Goal: Information Seeking & Learning: Learn about a topic

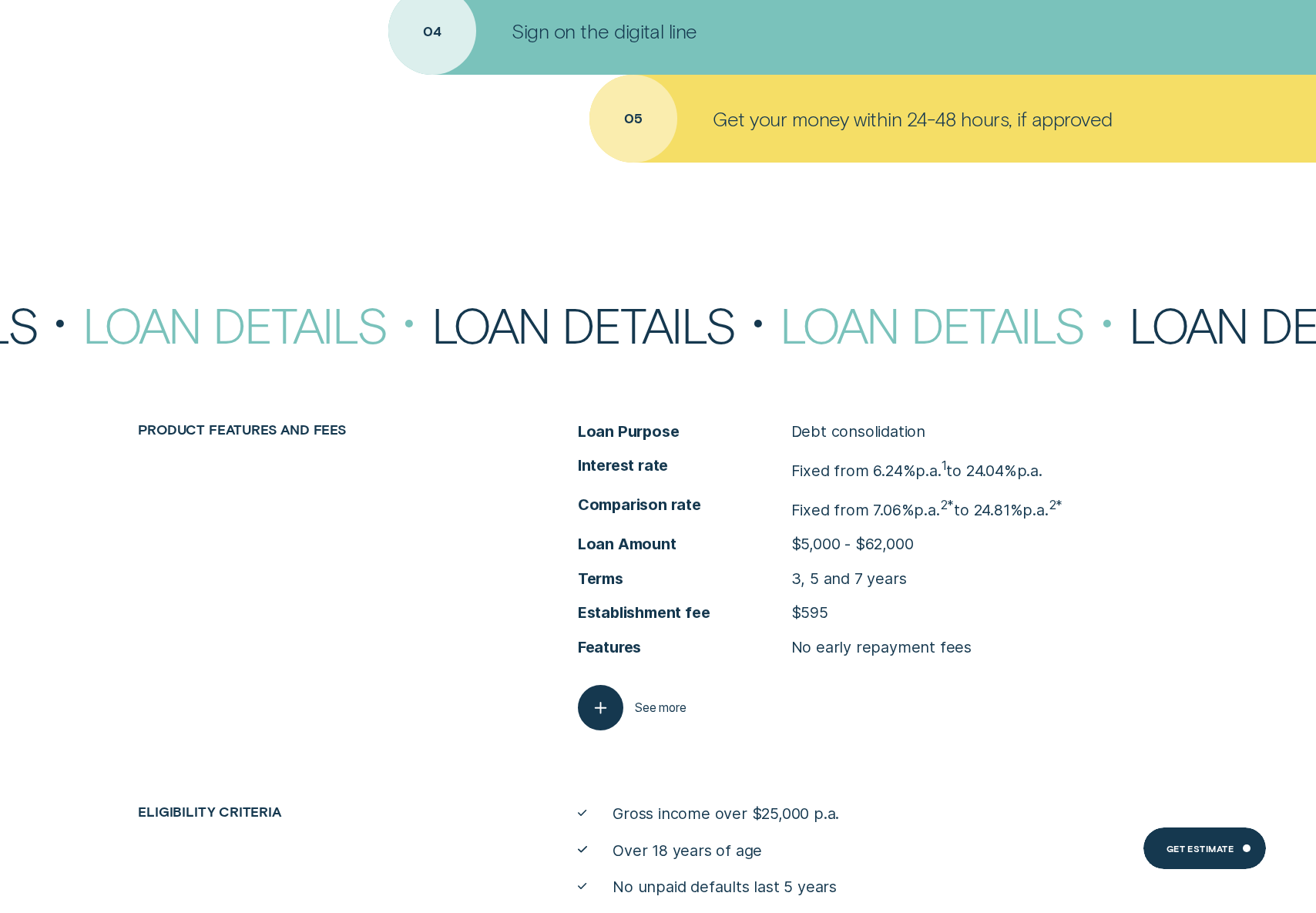
scroll to position [6554, 0]
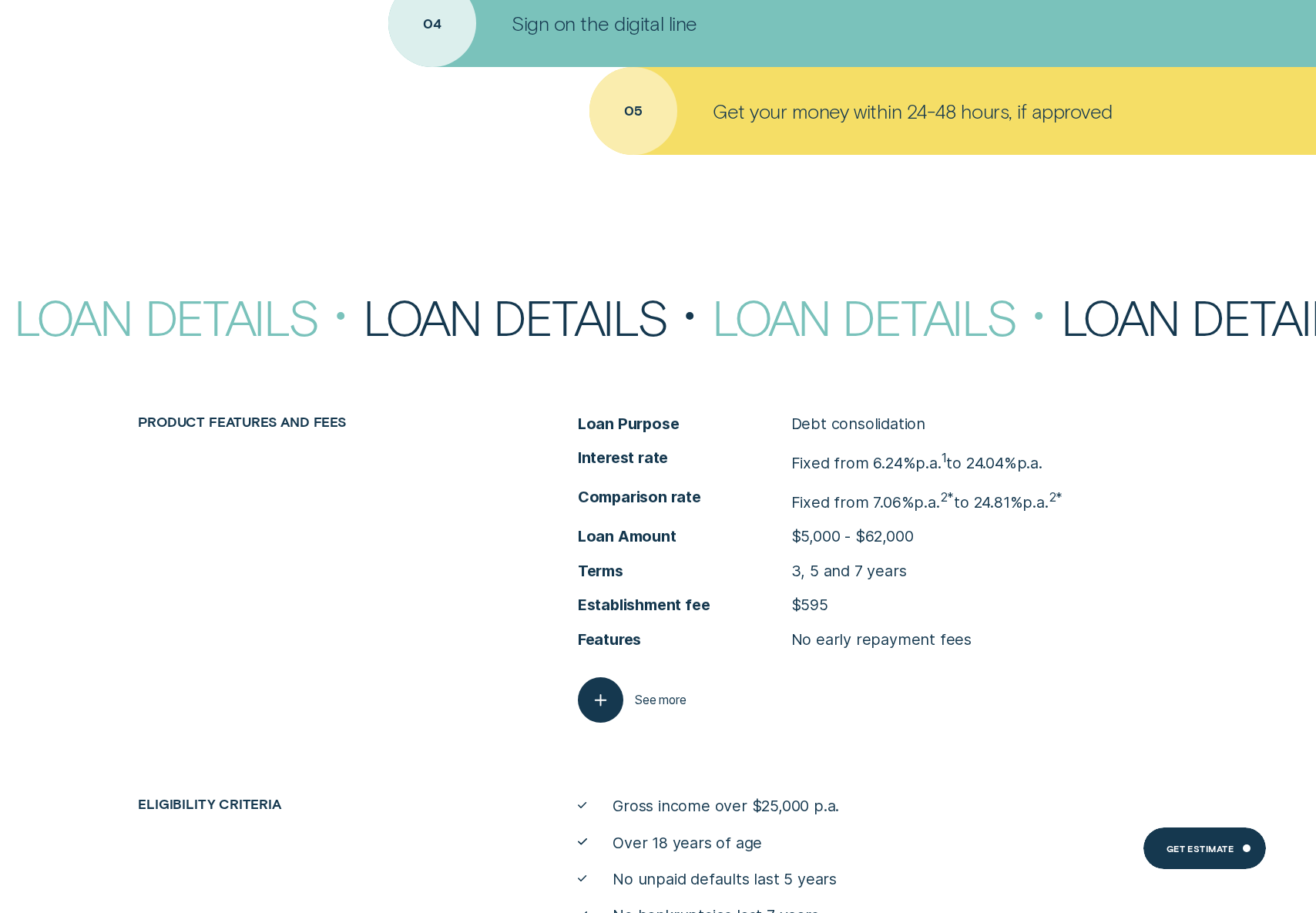
drag, startPoint x: 988, startPoint y: 460, endPoint x: 870, endPoint y: 459, distance: 118.0
click at [870, 460] on p "Fixed from 6.24% p.a. 1 to 24.04% p.a." at bounding box center [917, 460] width 251 height 26
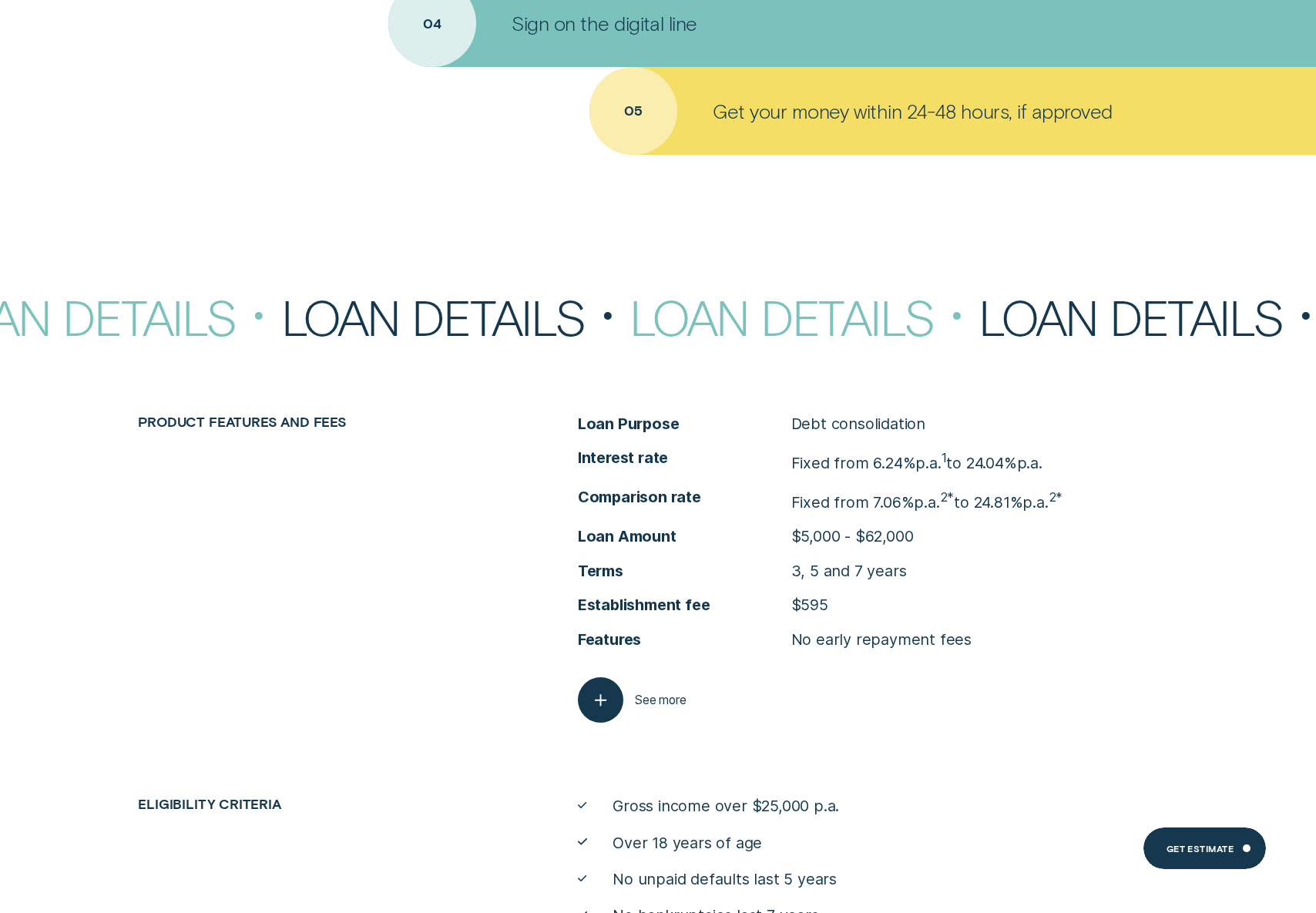
copy p "6.24% p.a. 1 to 24.04%"
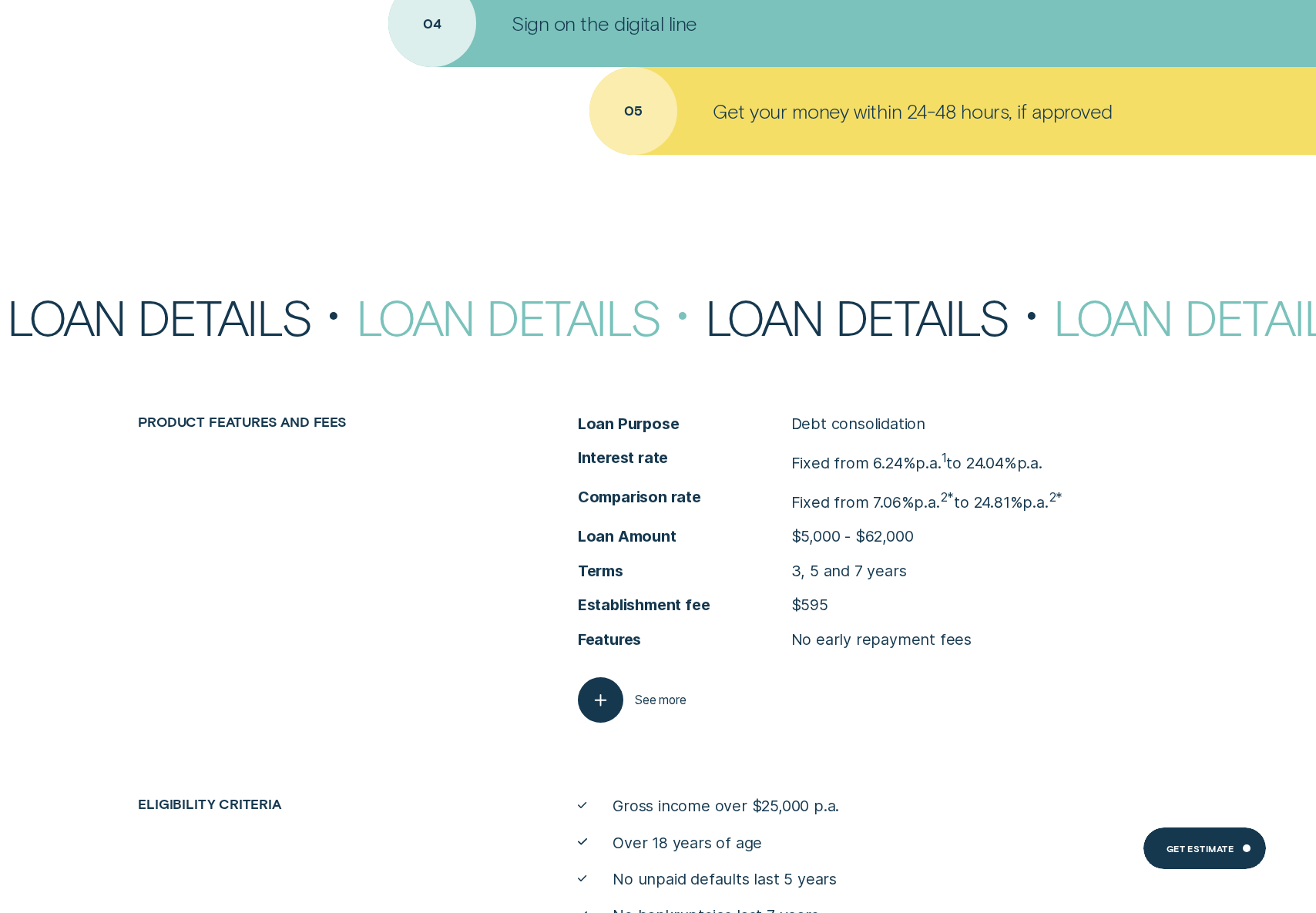
click at [1026, 502] on p "Fixed from 7.06% p.a. 2* to 24.81% p.a. 2*" at bounding box center [927, 500] width 272 height 26
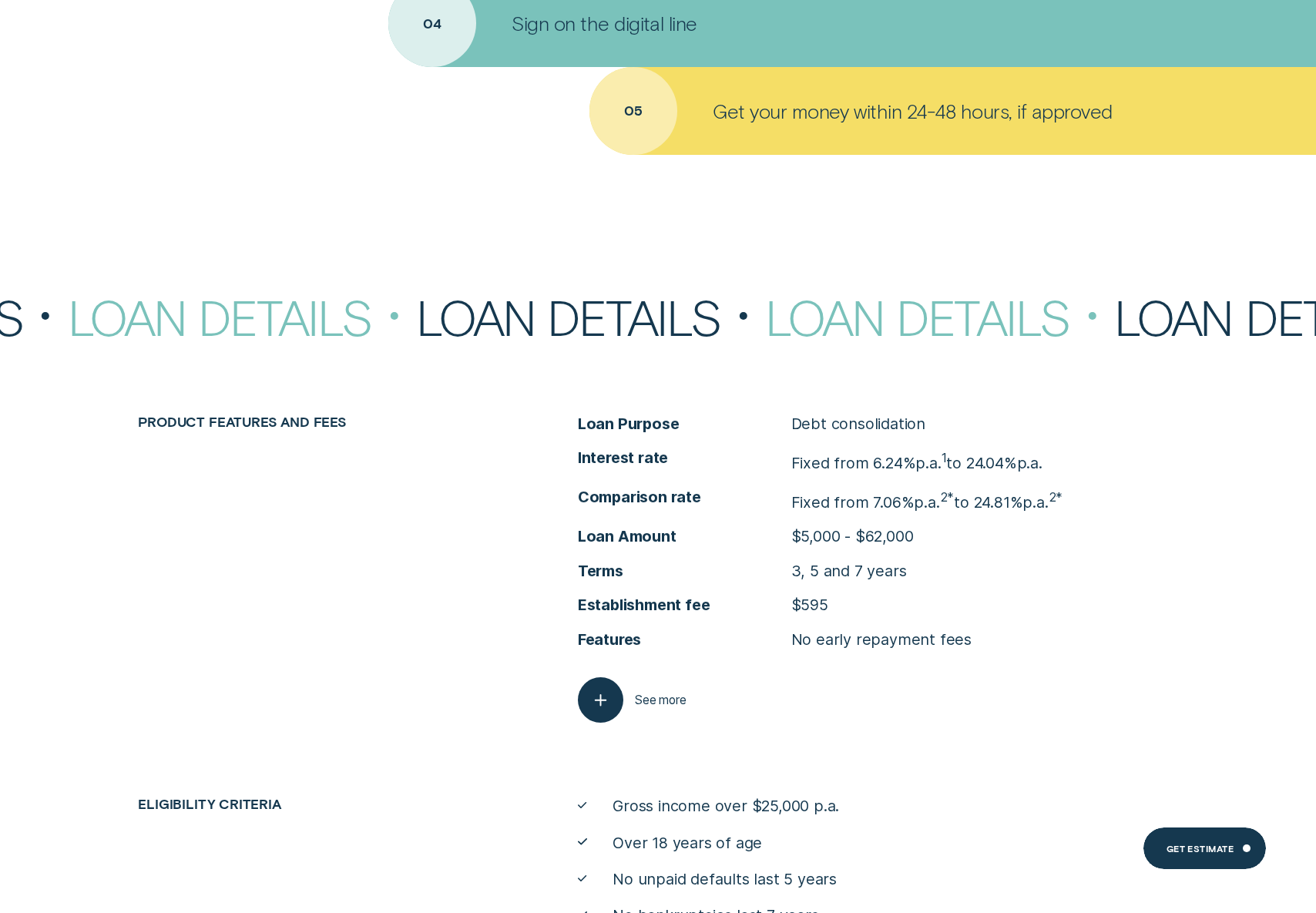
drag, startPoint x: 967, startPoint y: 502, endPoint x: 871, endPoint y: 499, distance: 96.0
click at [871, 499] on p "Fixed from 7.06% p.a. 2* to 24.81% p.a. 2*" at bounding box center [927, 500] width 272 height 26
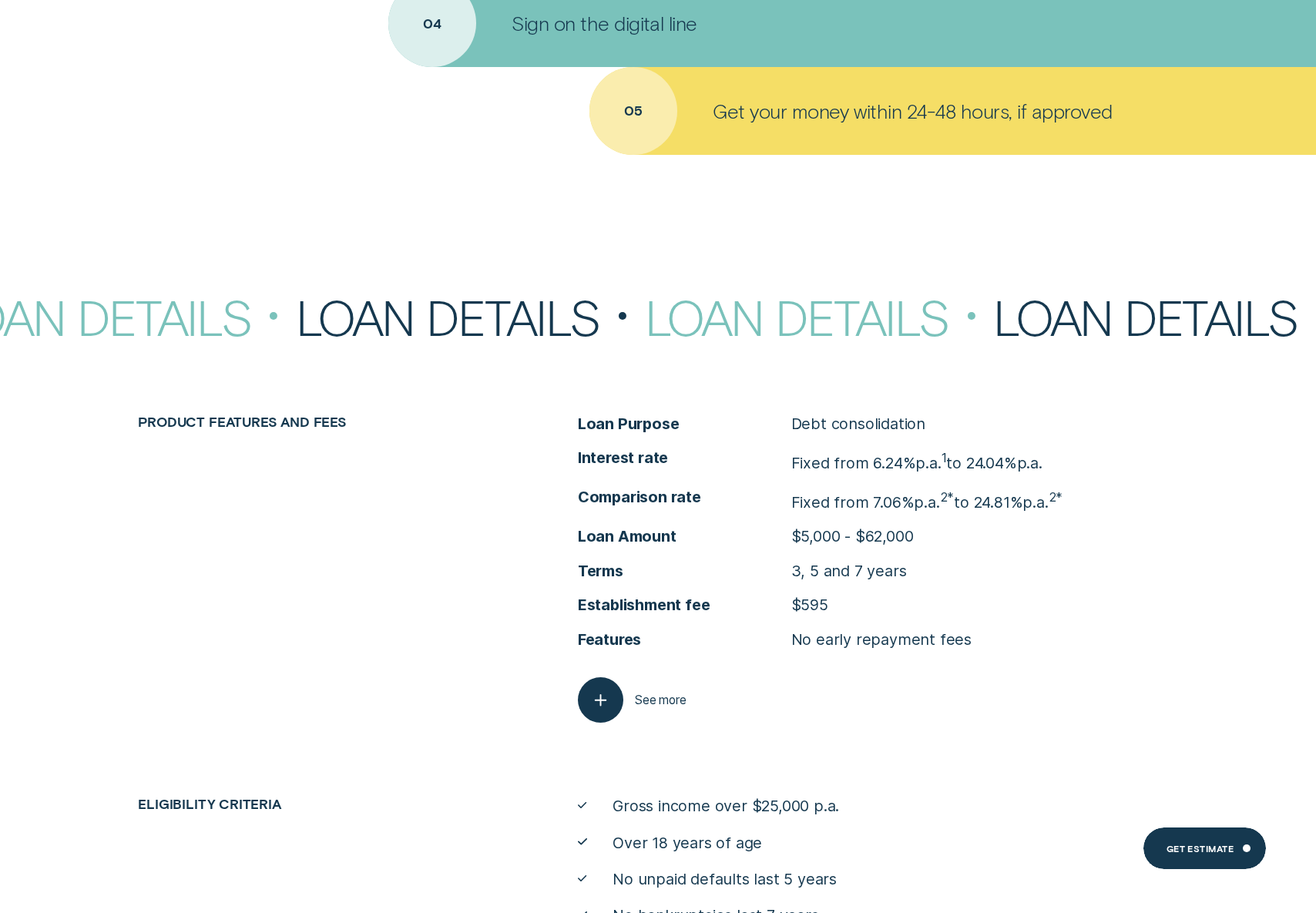
copy p "7.06% p.a. 2* to 24.81%"
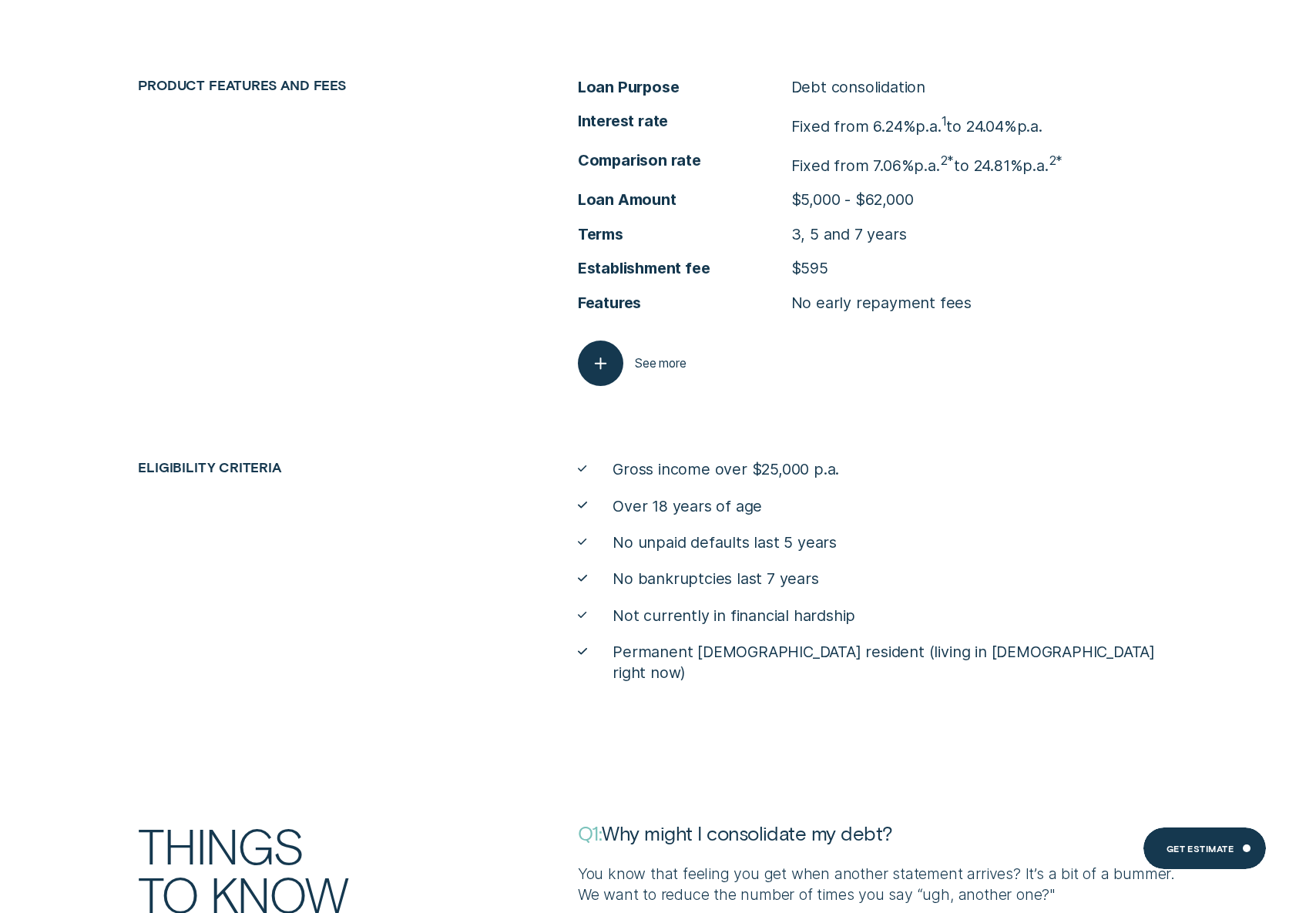
scroll to position [6894, 0]
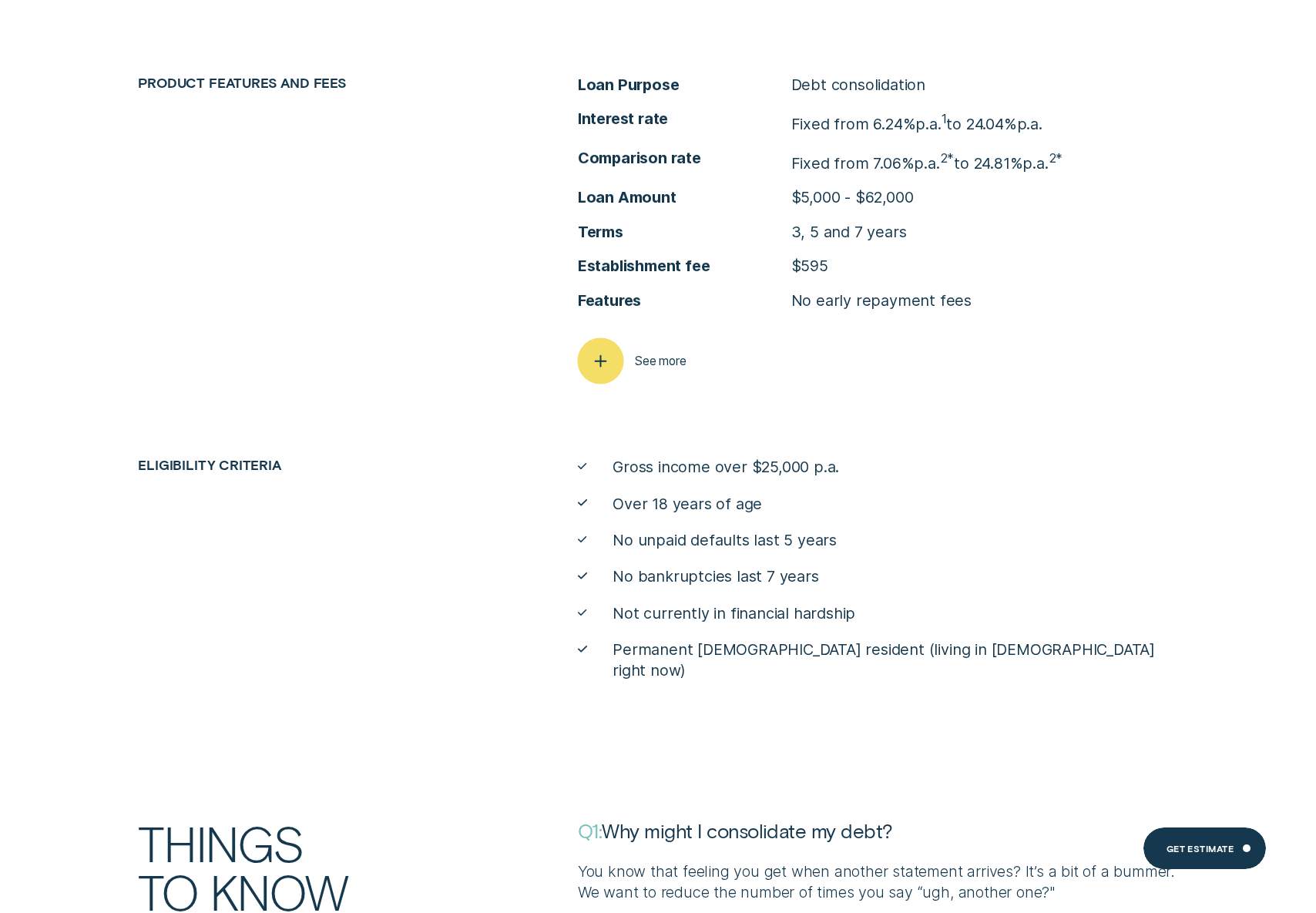
click at [603, 364] on icon "button" at bounding box center [600, 361] width 23 height 24
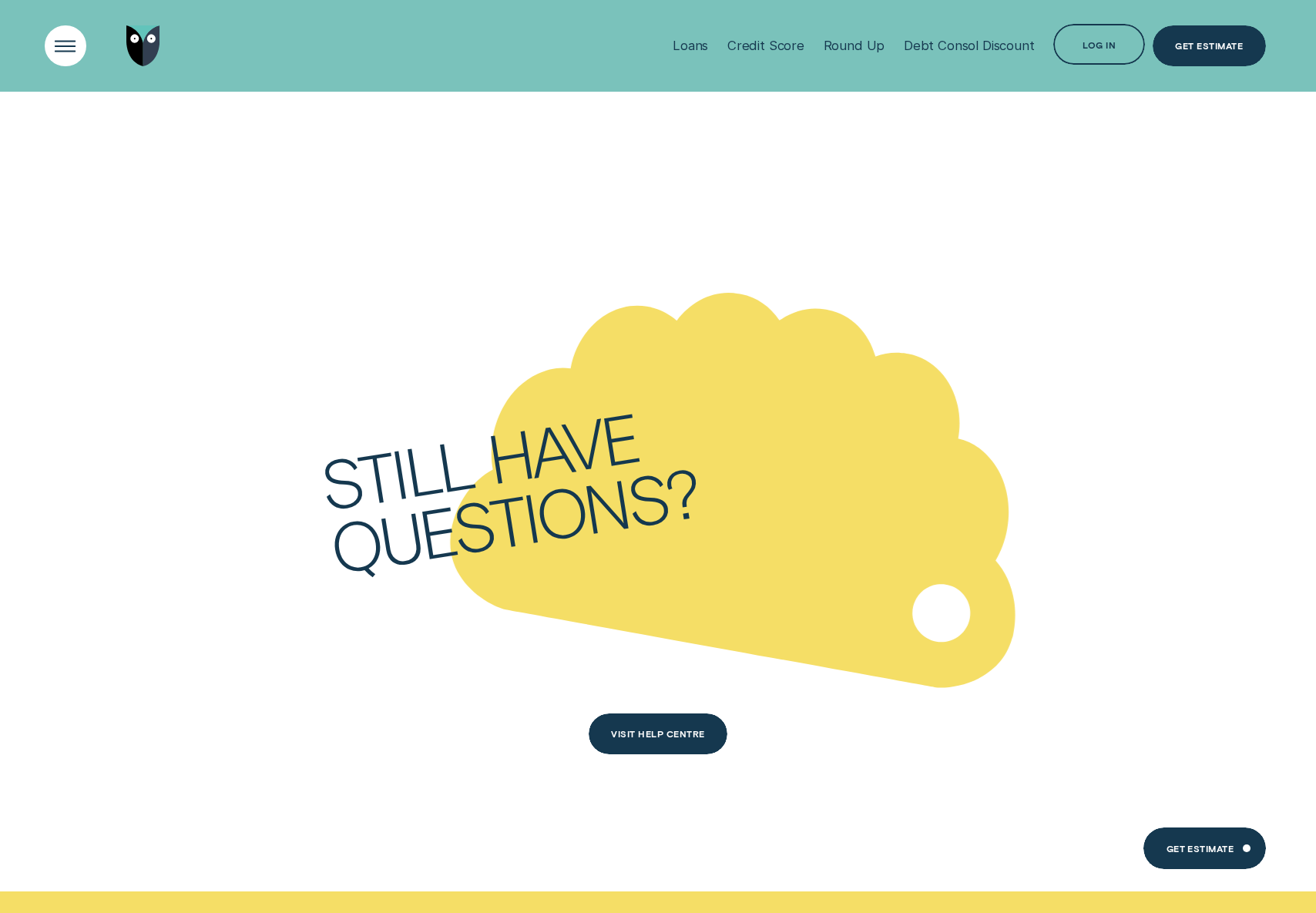
scroll to position [10981, 0]
click at [63, 39] on div "Open Menu" at bounding box center [65, 46] width 58 height 58
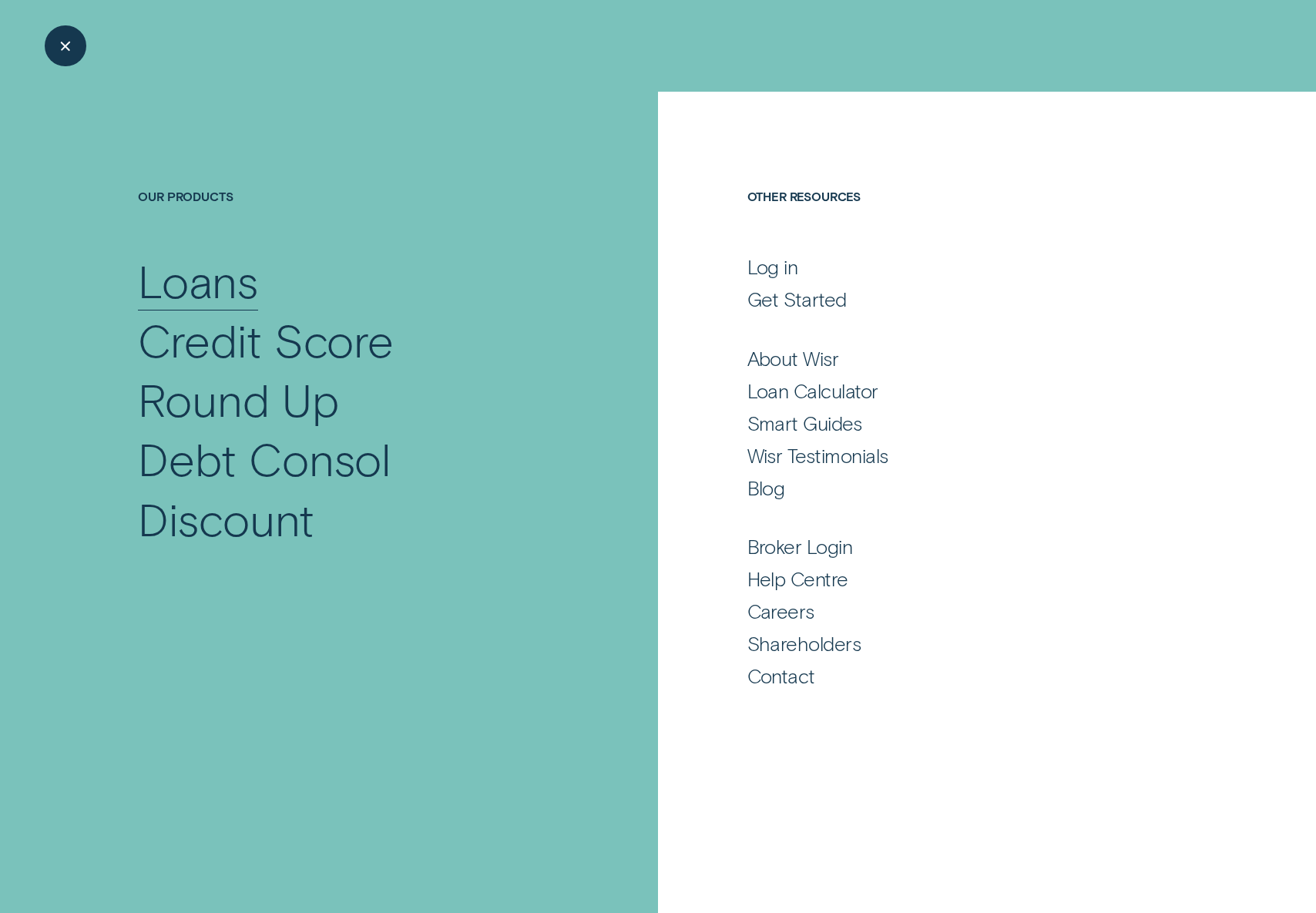
click at [176, 258] on div "Loans" at bounding box center [198, 280] width 120 height 59
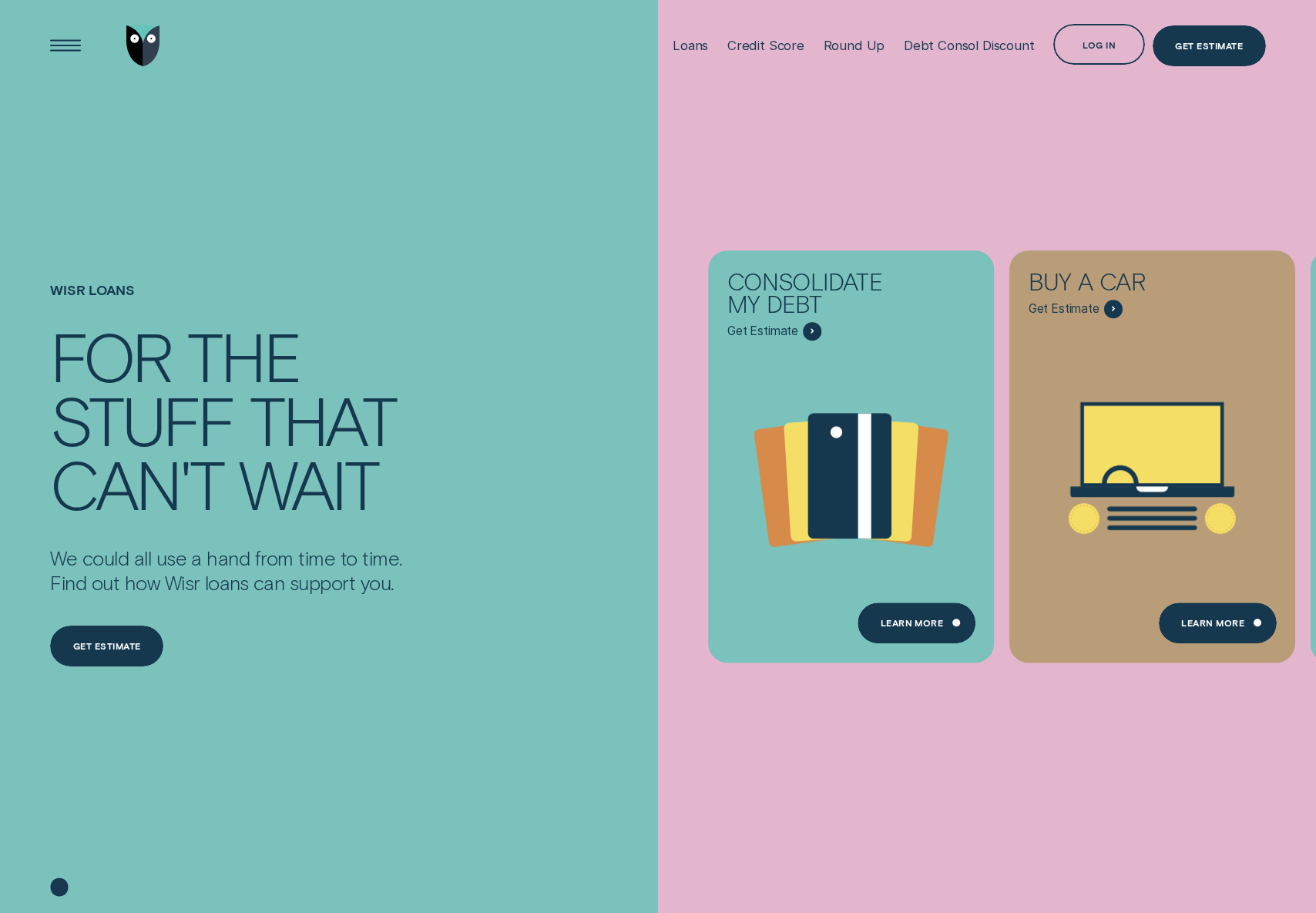
click at [1029, 729] on div "Consolidate my debt Get Estimate Loans - Debt Consolidation Learn more Learn mo…" at bounding box center [1315, 456] width 1316 height 913
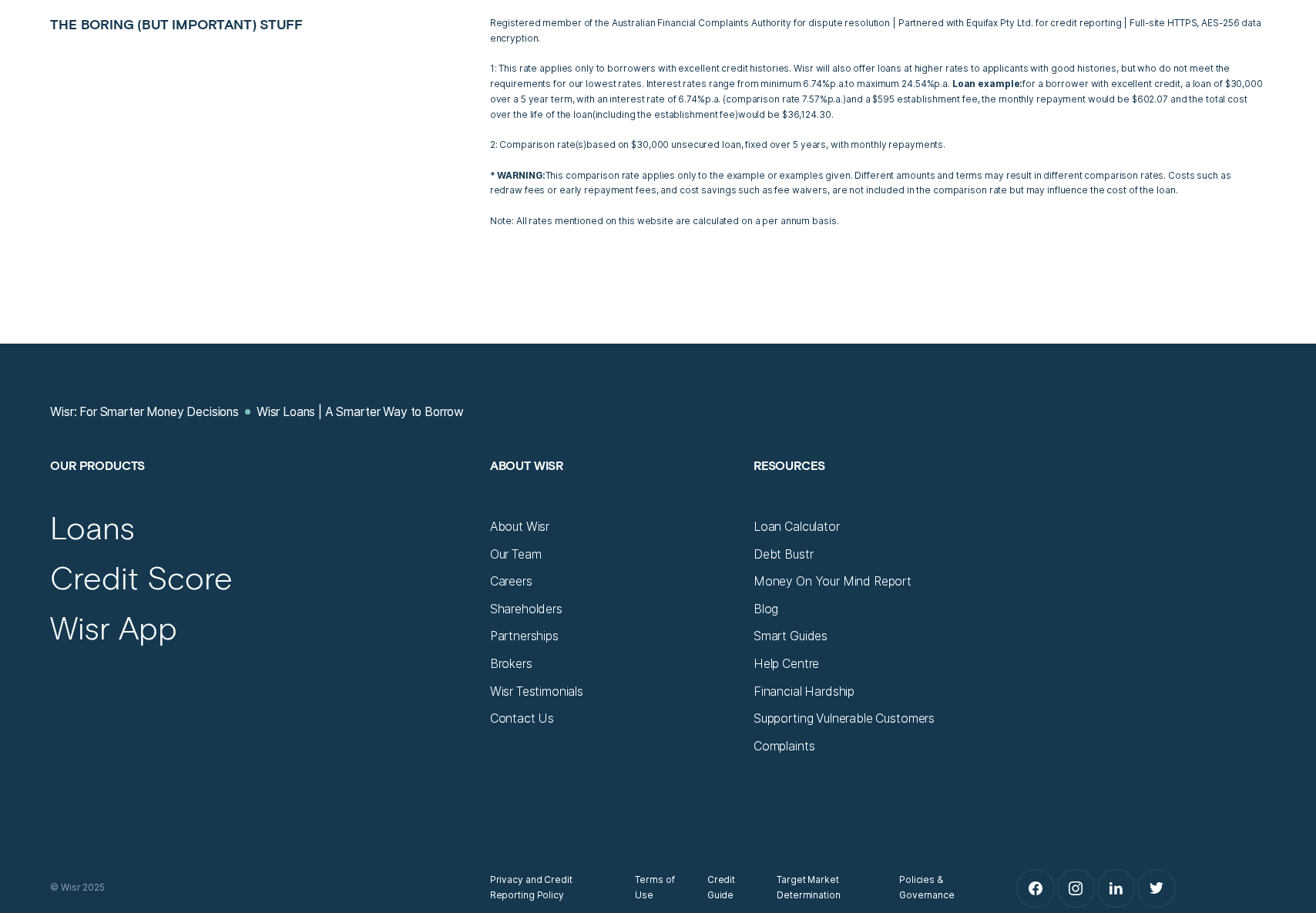
scroll to position [6972, 0]
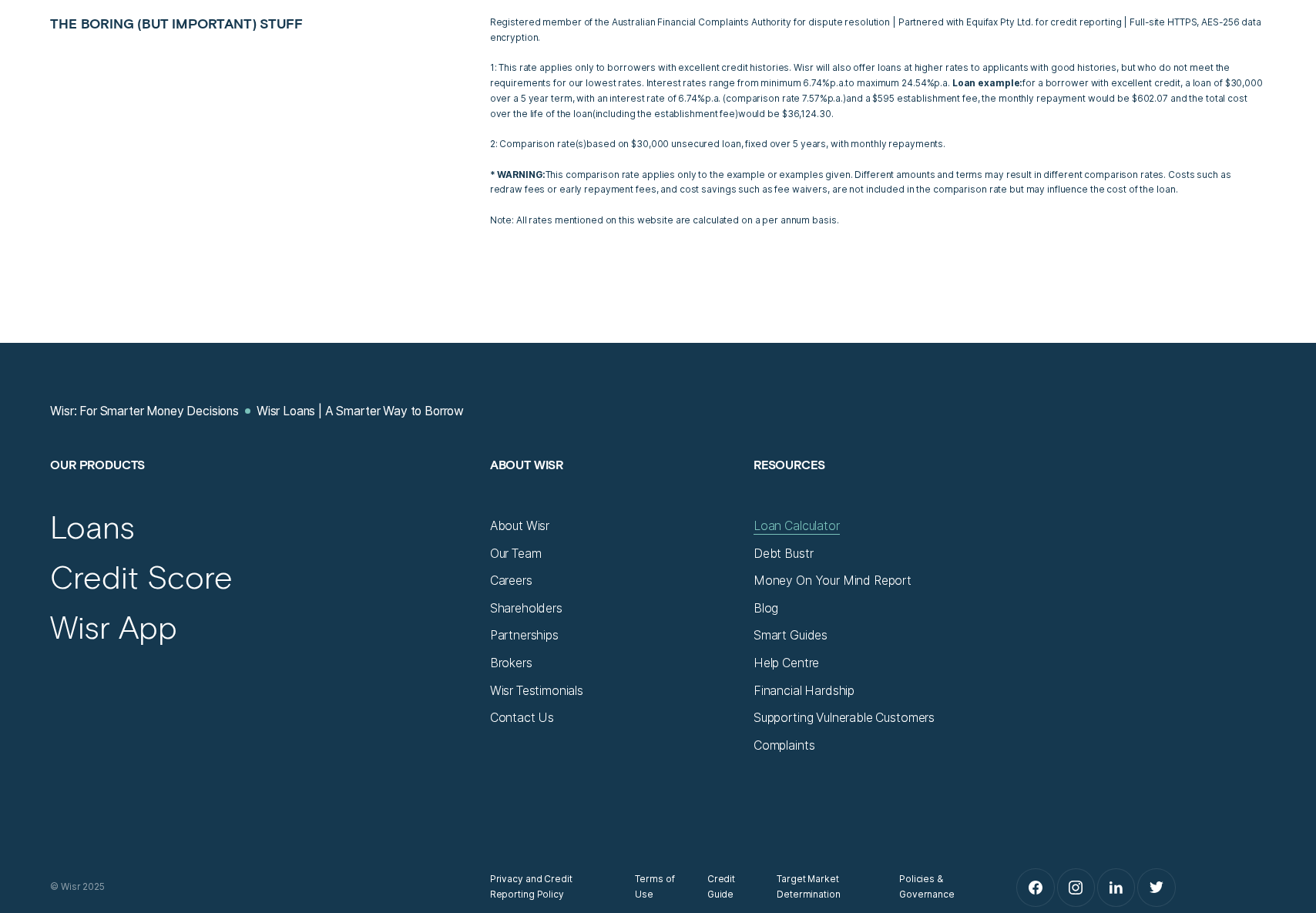
click at [825, 524] on div "Loan Calculator" at bounding box center [796, 526] width 86 height 15
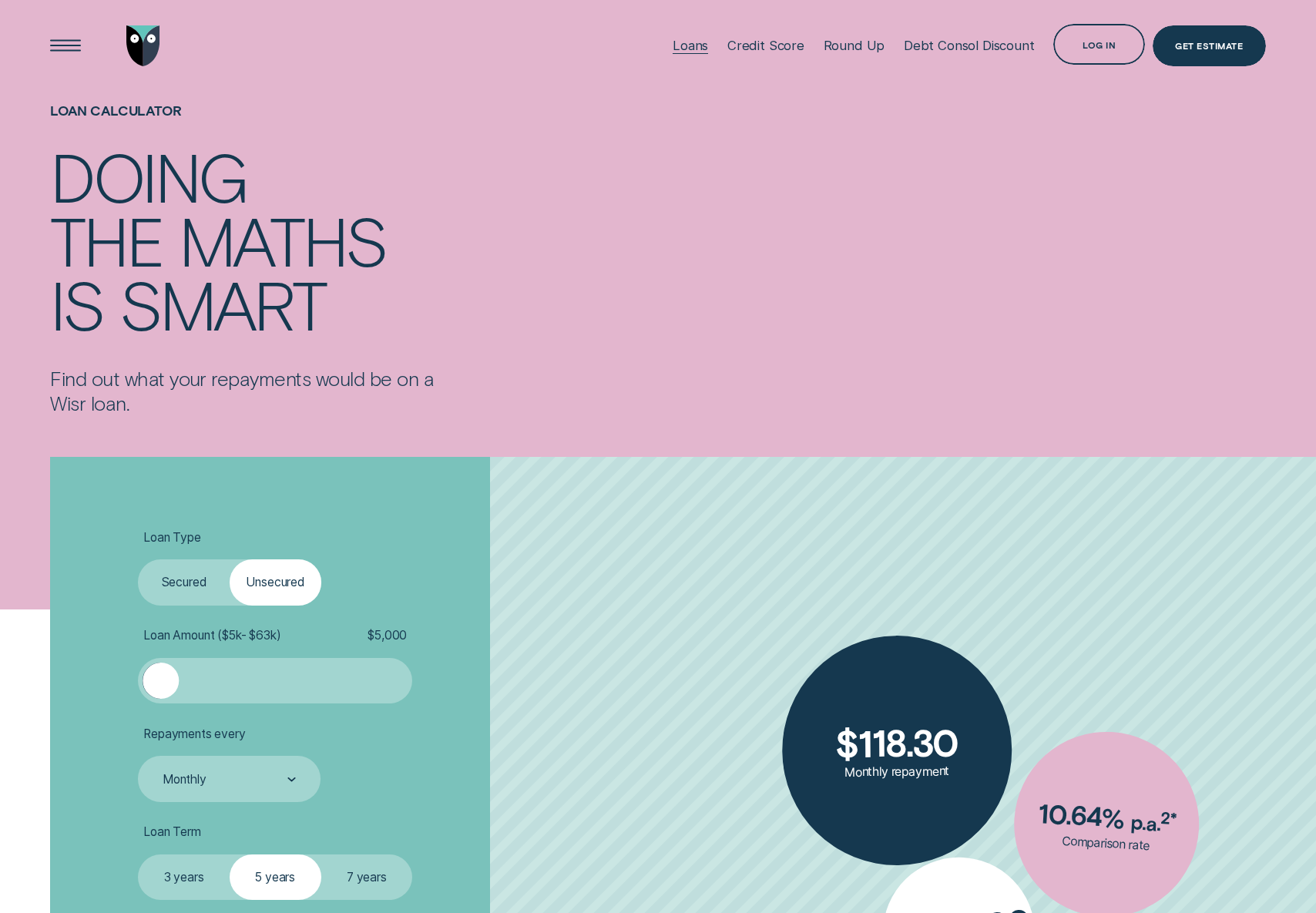
click at [707, 47] on div "Loans" at bounding box center [689, 46] width 35 height 15
